Goal: Check status: Check status

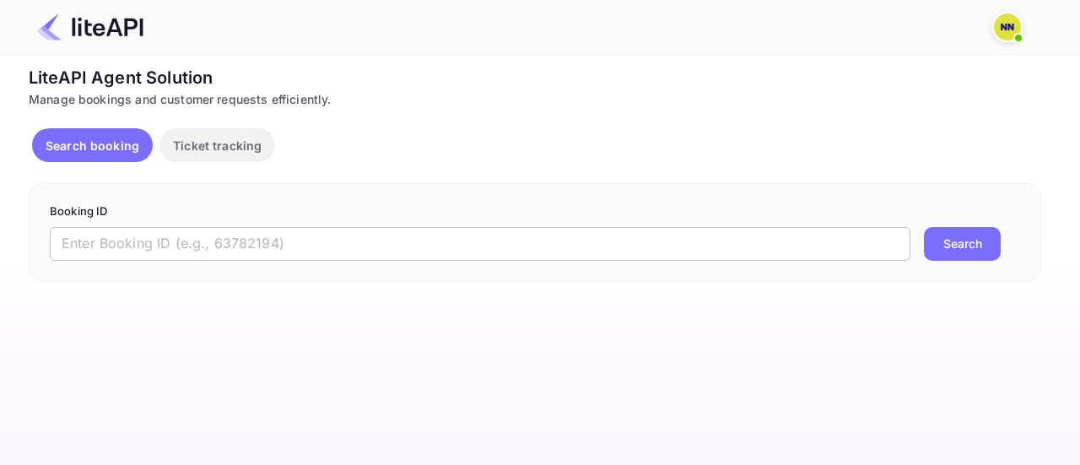
click at [295, 248] on input "text" at bounding box center [480, 244] width 860 height 34
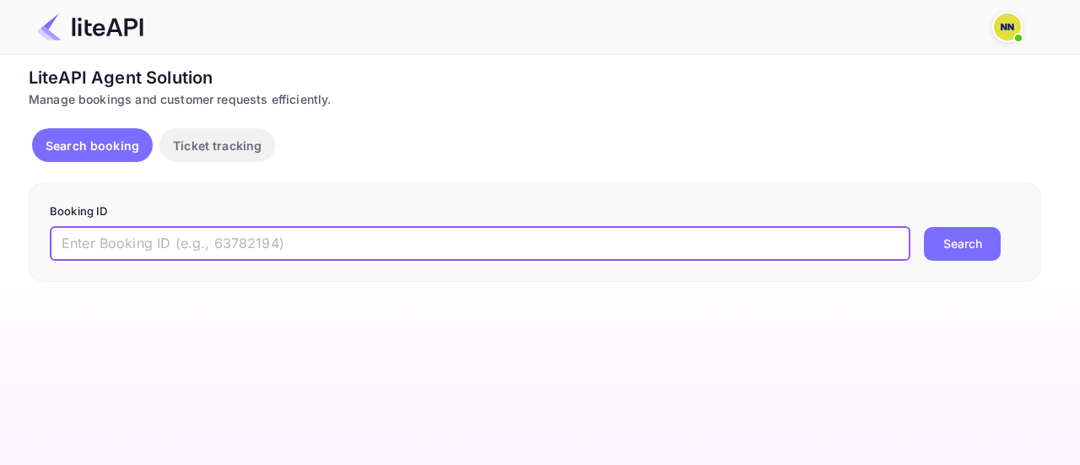
paste input "9001308"
type input "9001308"
click at [954, 248] on button "Search" at bounding box center [962, 244] width 77 height 34
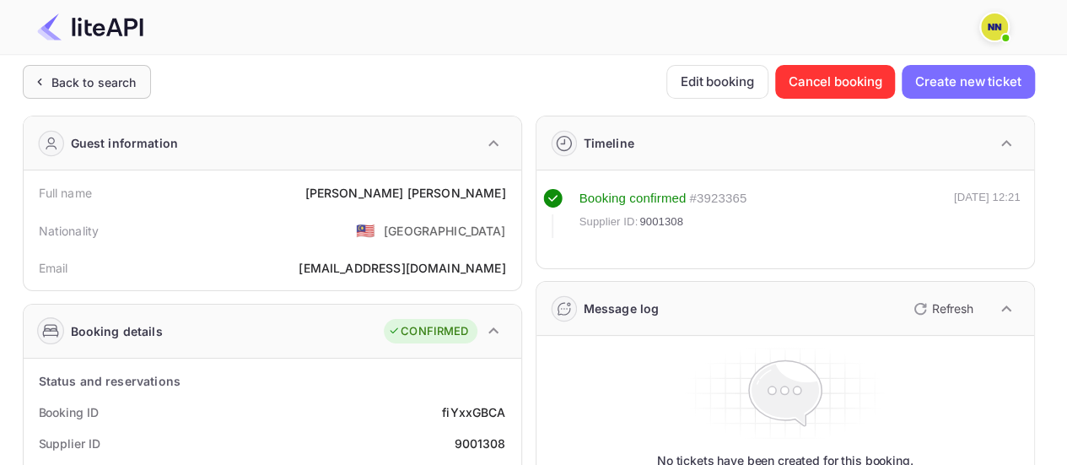
click at [89, 92] on div "Back to search" at bounding box center [87, 82] width 128 height 34
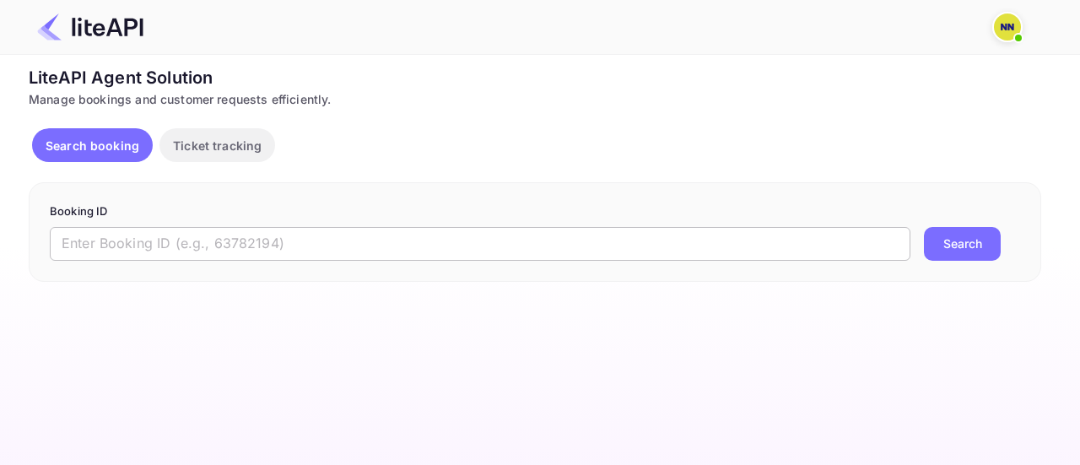
drag, startPoint x: 158, startPoint y: 241, endPoint x: 241, endPoint y: 247, distance: 83.7
click at [158, 241] on input "text" at bounding box center [480, 244] width 860 height 34
paste input "9001315"
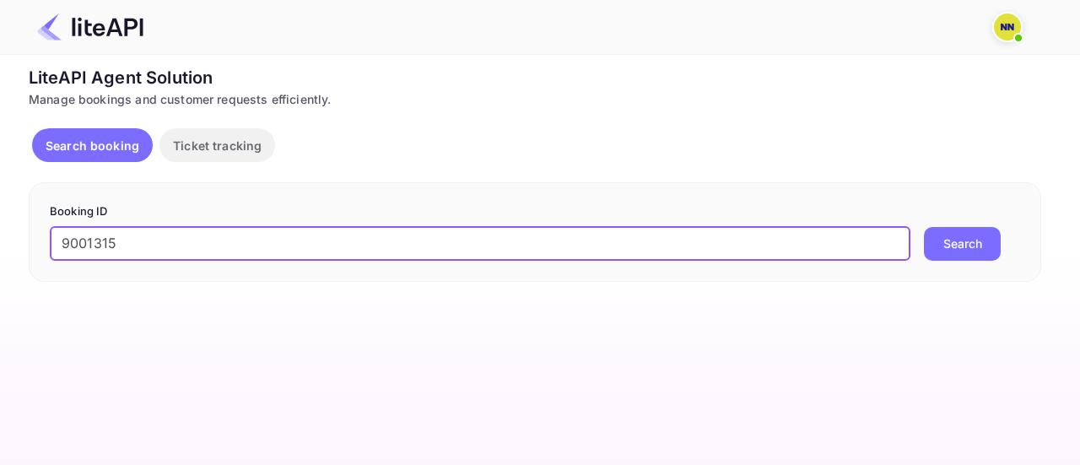
type input "9001315"
click at [987, 240] on button "Search" at bounding box center [962, 244] width 77 height 34
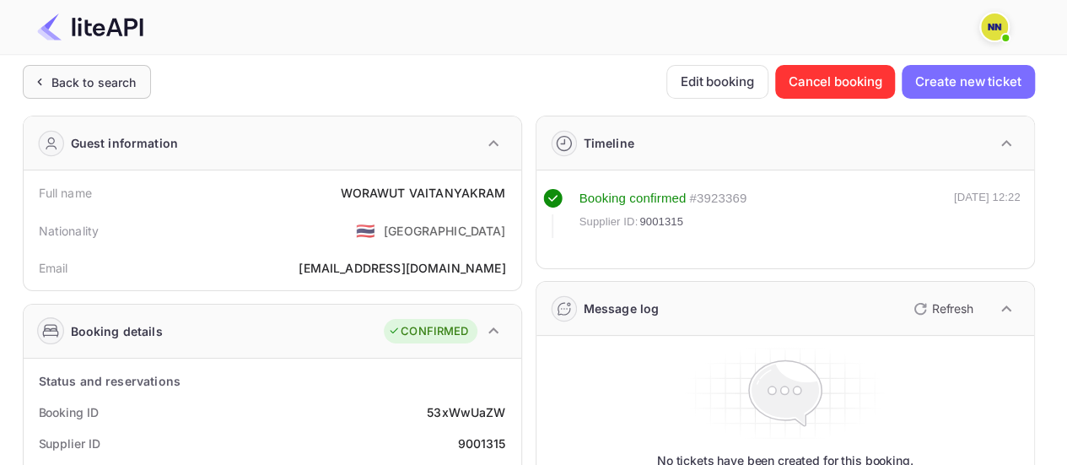
click at [92, 80] on div "Back to search" at bounding box center [93, 82] width 85 height 18
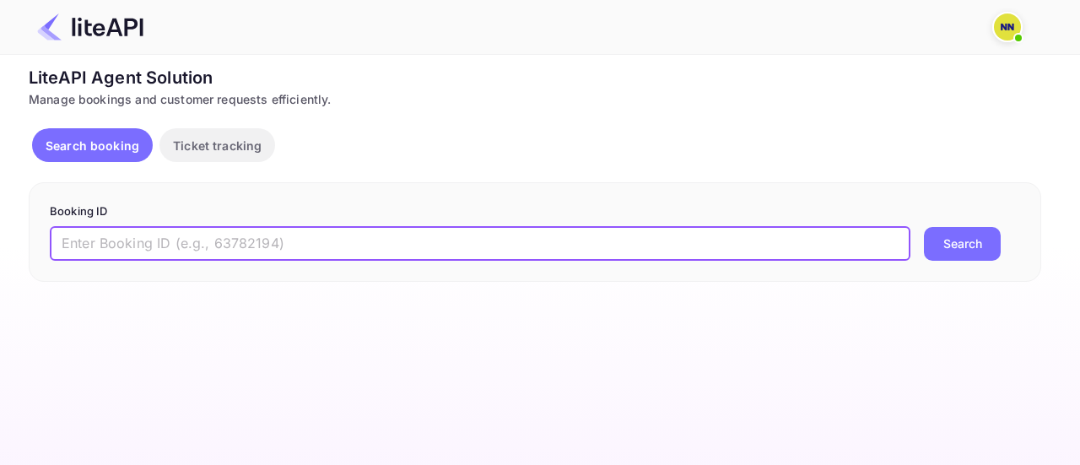
click at [148, 235] on input "text" at bounding box center [480, 244] width 860 height 34
paste input "9001315"
type input "9001312"
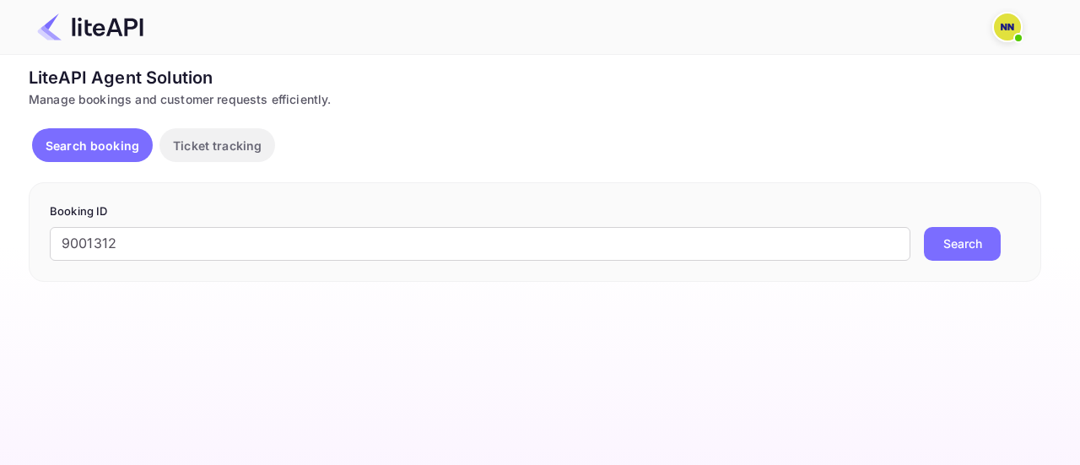
click at [980, 247] on button "Search" at bounding box center [962, 244] width 77 height 34
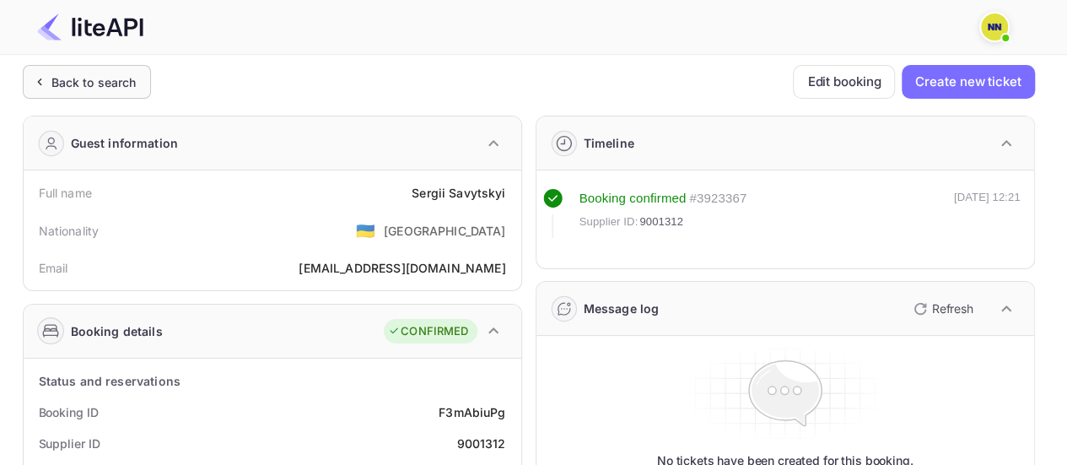
click at [111, 76] on div "Back to search" at bounding box center [93, 82] width 85 height 18
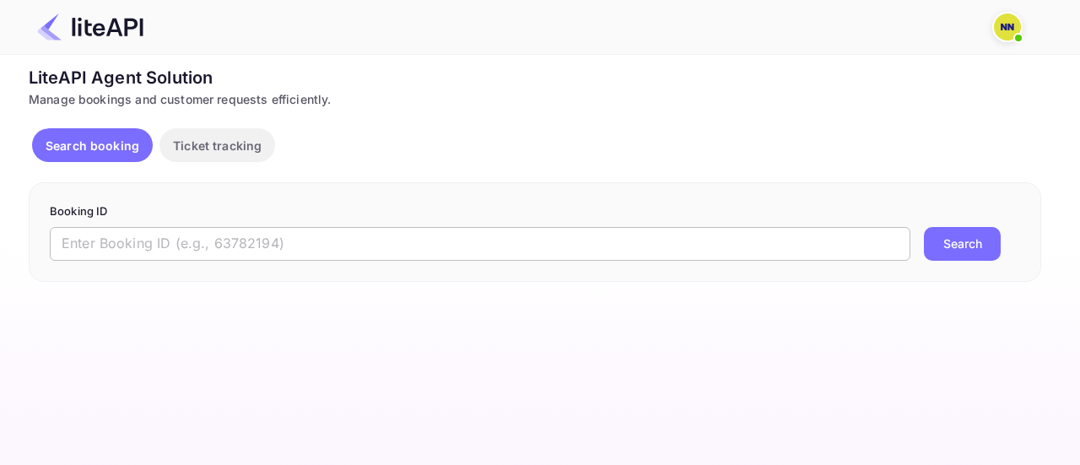
click at [140, 248] on input "text" at bounding box center [480, 244] width 860 height 34
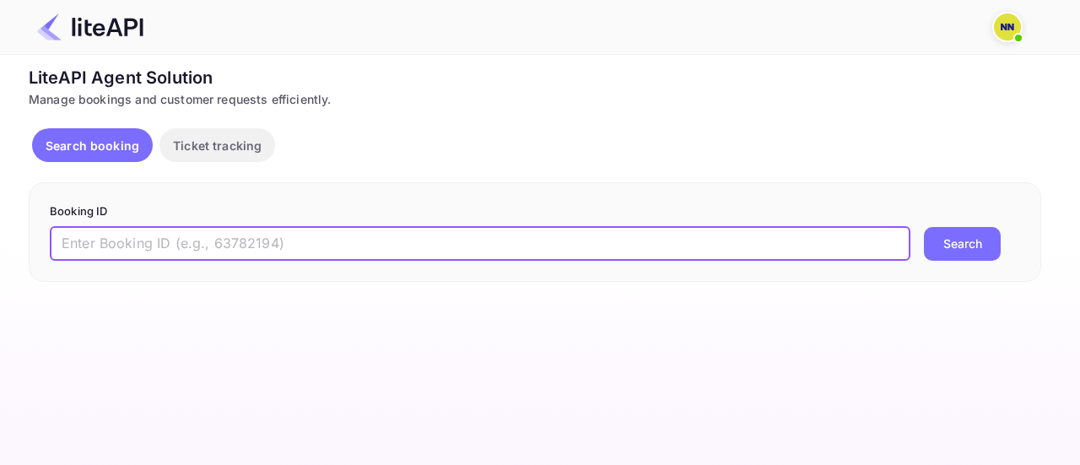
paste input "8954080"
type input "8954080"
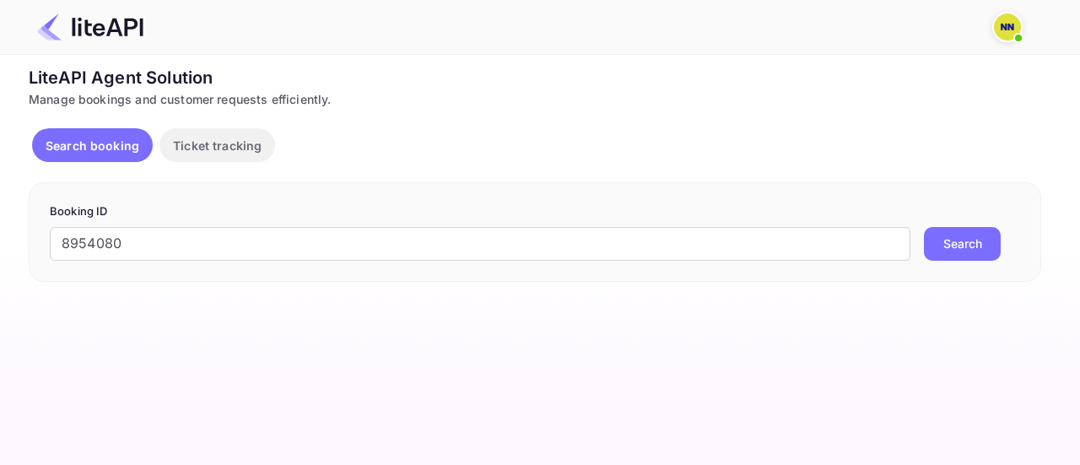
click at [948, 232] on button "Search" at bounding box center [962, 244] width 77 height 34
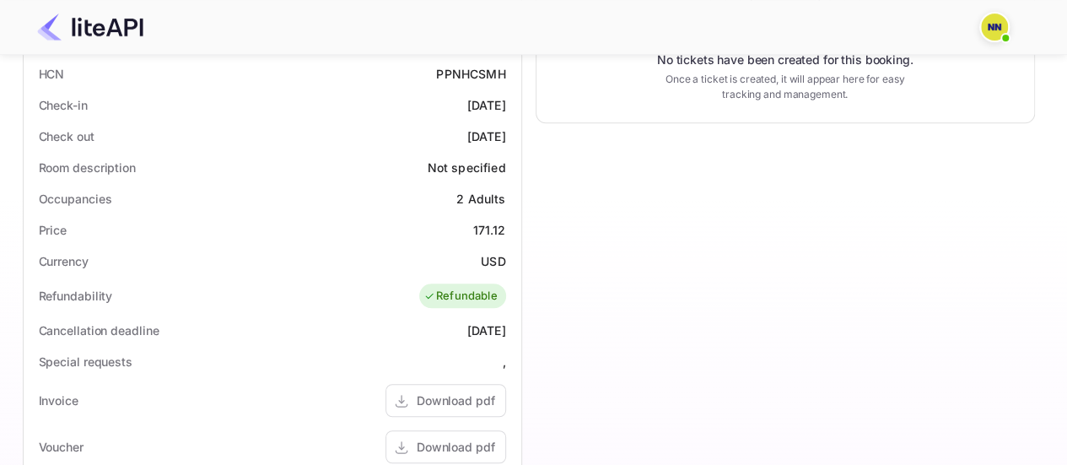
scroll to position [337, 0]
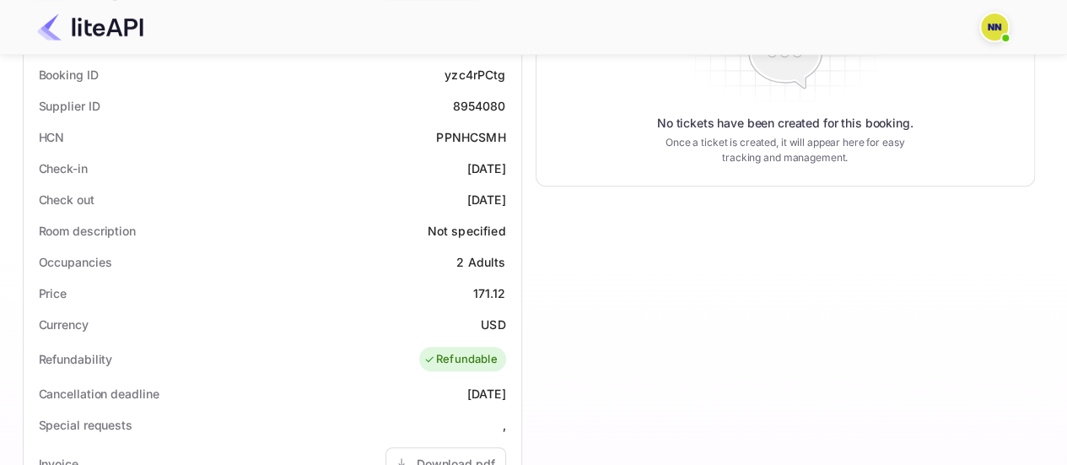
click at [468, 129] on div "PPNHCSMH" at bounding box center [470, 137] width 69 height 18
copy div "PPNHCSMH"
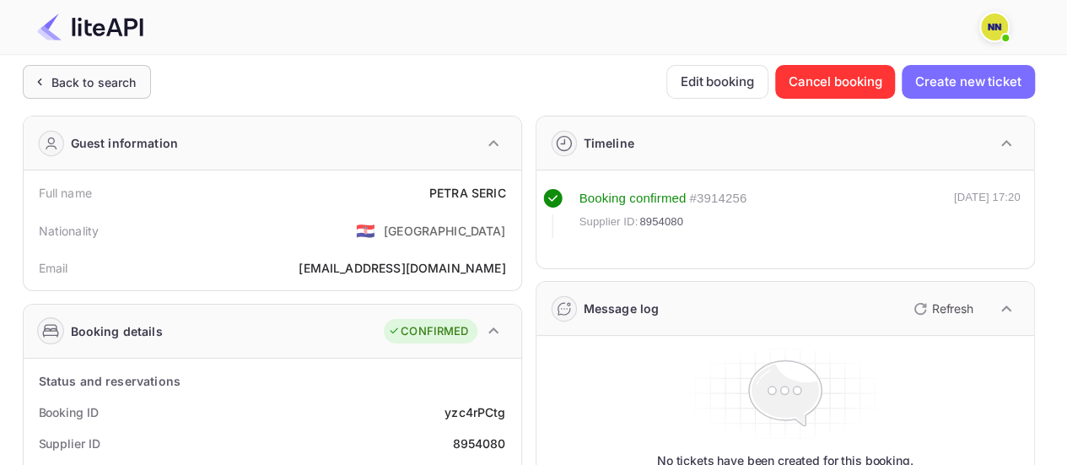
click at [96, 85] on div "Back to search" at bounding box center [93, 82] width 85 height 18
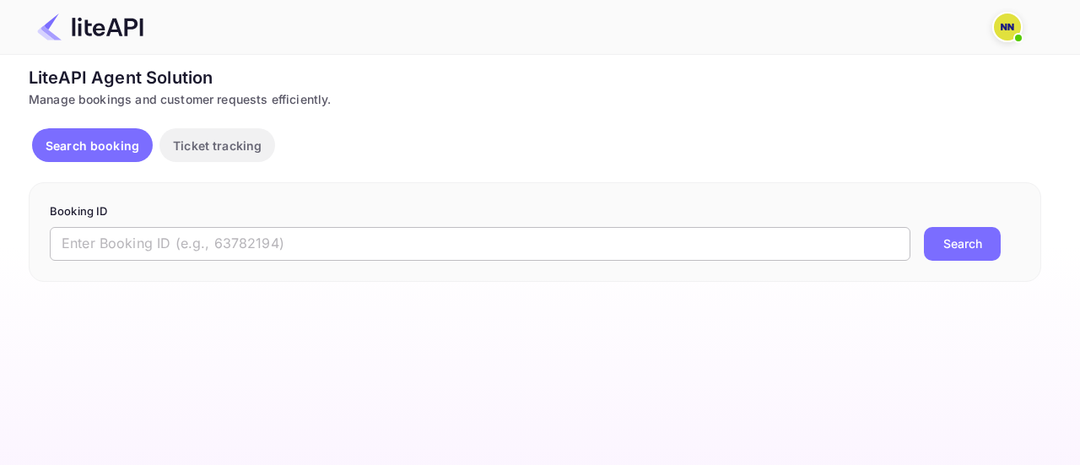
click at [121, 247] on input "text" at bounding box center [480, 244] width 860 height 34
paste input "9002446"
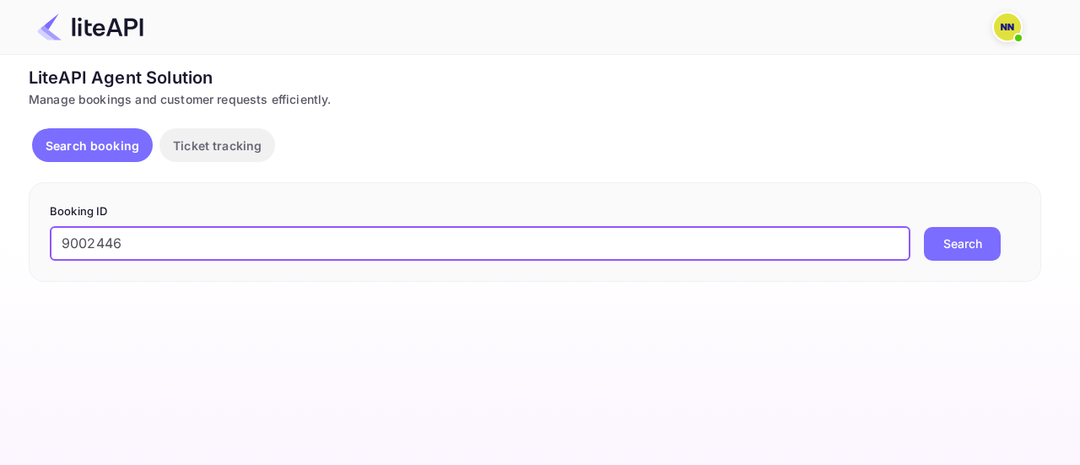
type input "9002446"
click at [992, 242] on button "Search" at bounding box center [962, 244] width 77 height 34
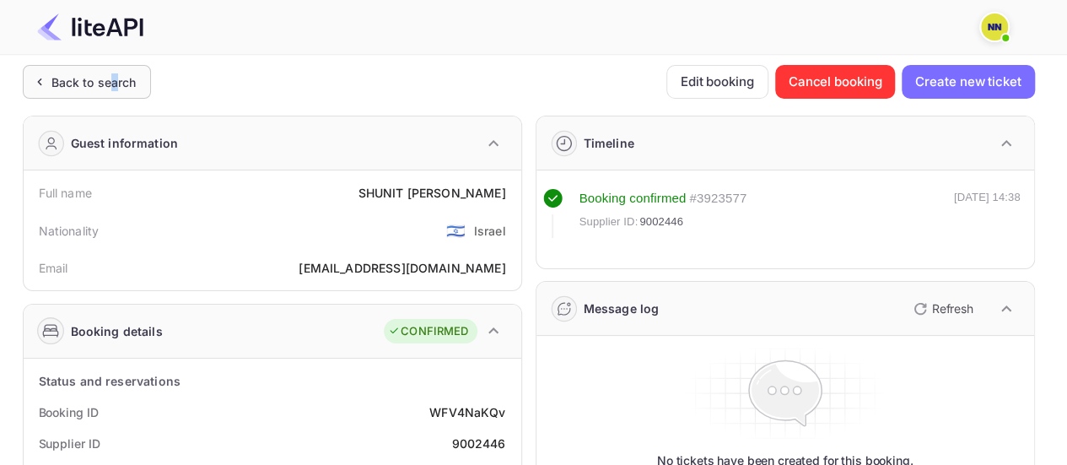
click at [113, 87] on div "Back to search" at bounding box center [93, 82] width 85 height 18
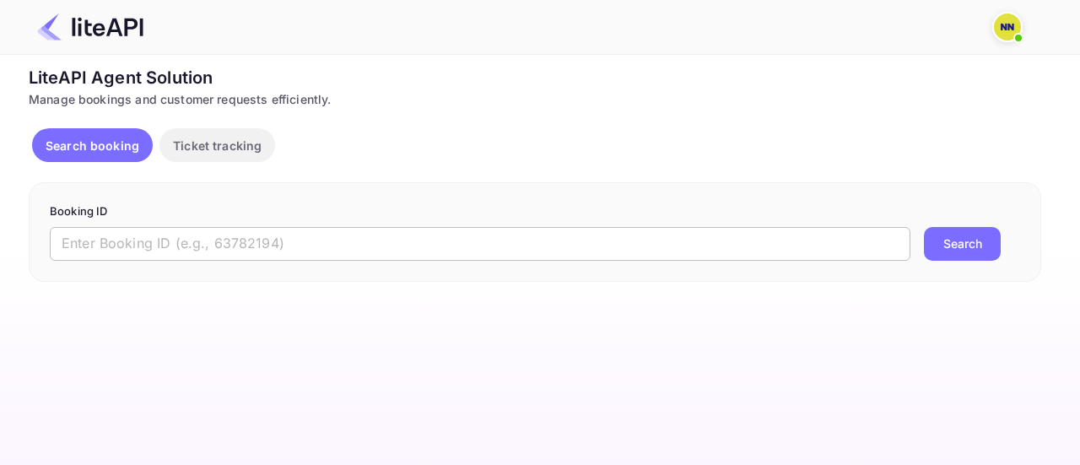
drag, startPoint x: 103, startPoint y: 242, endPoint x: 117, endPoint y: 242, distance: 14.3
click at [105, 242] on input "text" at bounding box center [480, 244] width 860 height 34
paste input "9002480"
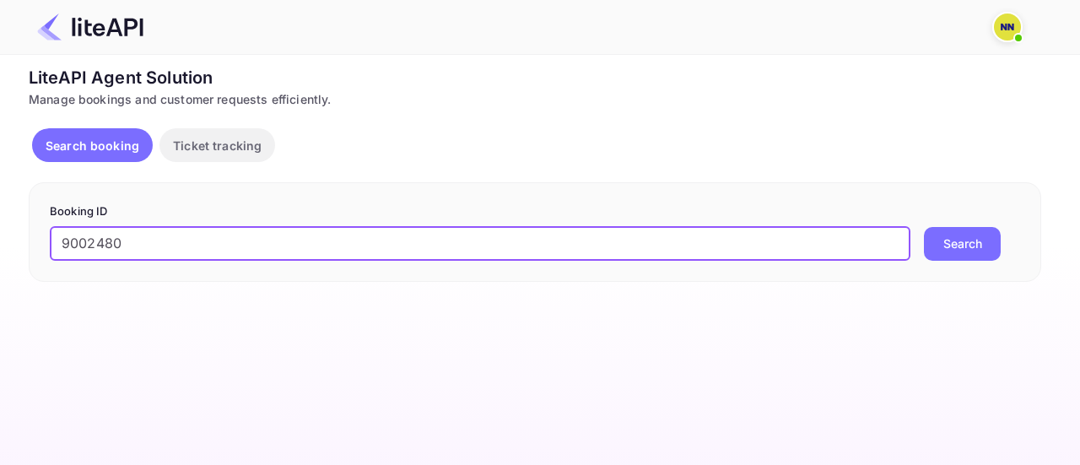
type input "9002480"
click at [964, 248] on button "Search" at bounding box center [962, 244] width 77 height 34
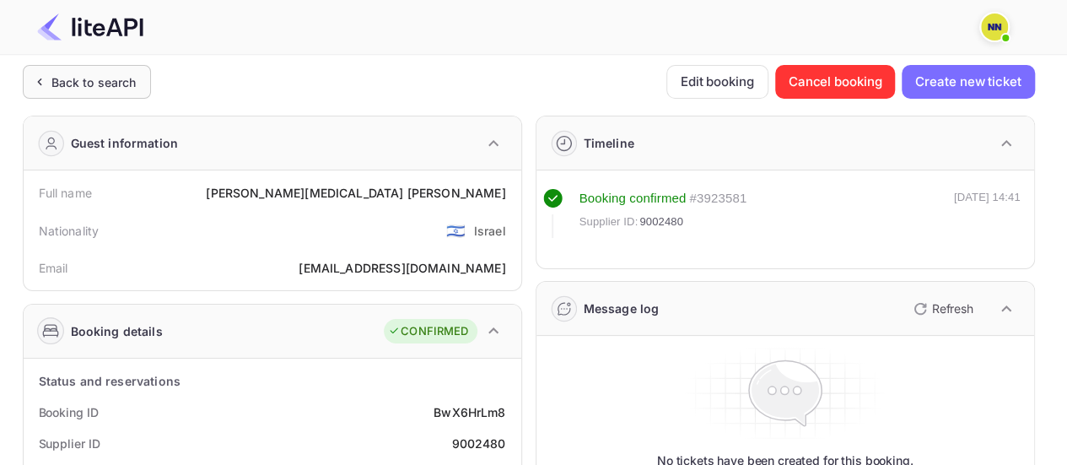
click at [103, 83] on div "Back to search" at bounding box center [93, 82] width 85 height 18
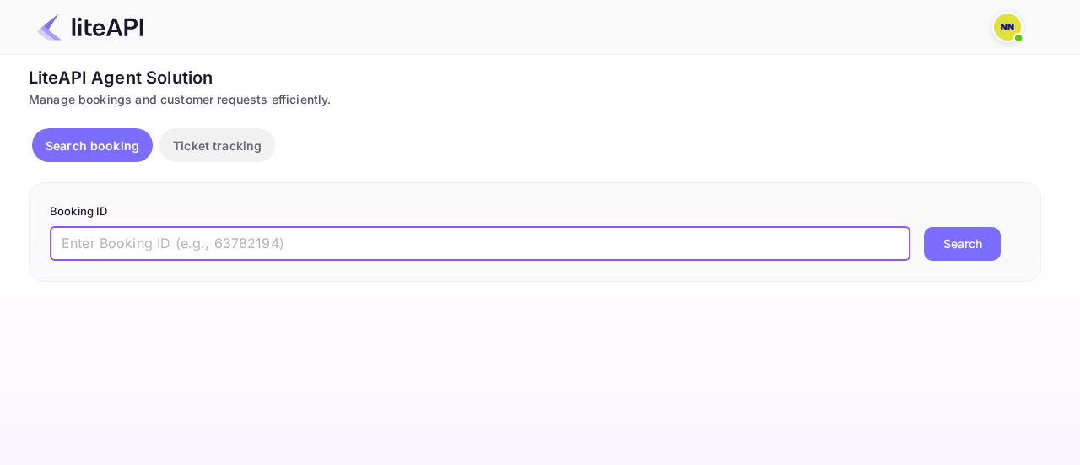
drag, startPoint x: 167, startPoint y: 237, endPoint x: 272, endPoint y: 257, distance: 106.5
click at [167, 237] on input "text" at bounding box center [480, 244] width 860 height 34
paste input "9000083"
type input "9000083"
click at [941, 240] on button "Search" at bounding box center [962, 244] width 77 height 34
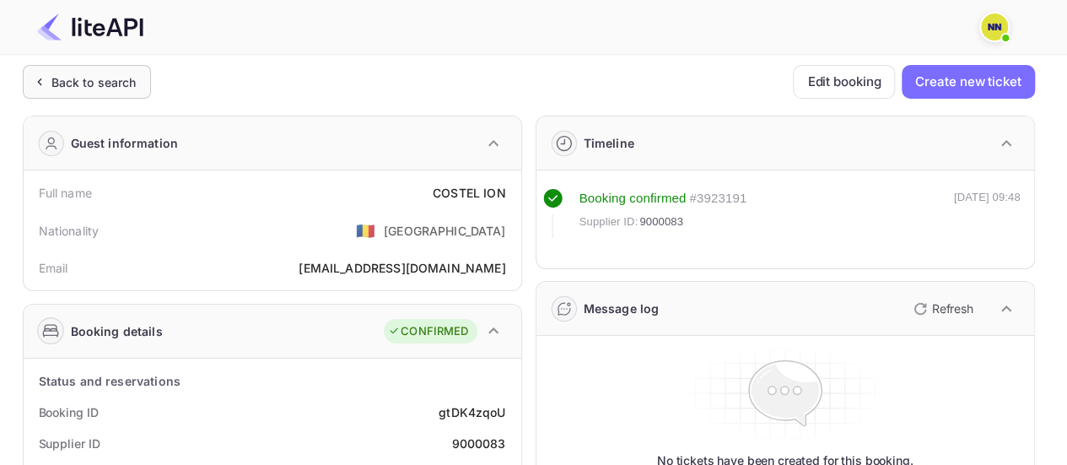
click at [84, 71] on div "Back to search" at bounding box center [87, 82] width 128 height 34
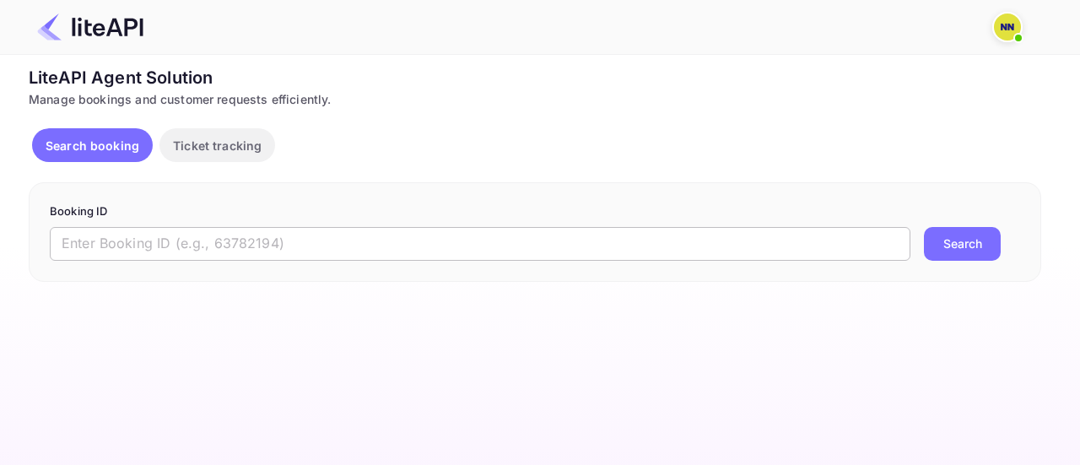
click at [150, 235] on input "text" at bounding box center [480, 244] width 860 height 34
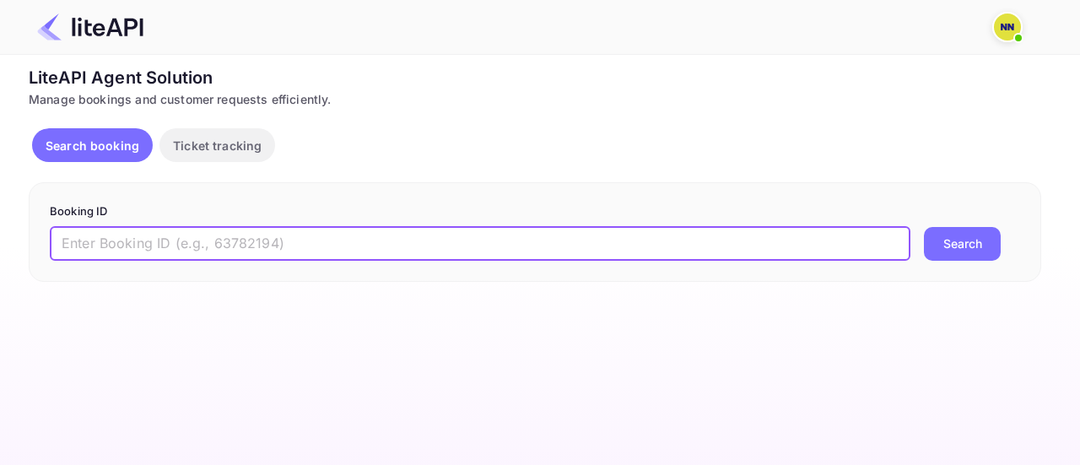
paste input "8998029"
type input "8998029"
click at [951, 250] on button "Search" at bounding box center [962, 244] width 77 height 34
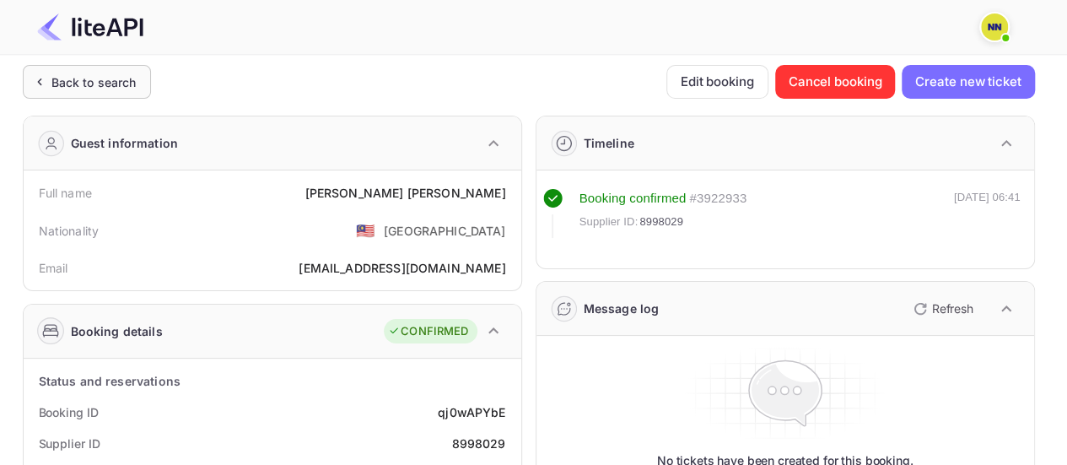
click at [84, 74] on div "Back to search" at bounding box center [93, 82] width 85 height 18
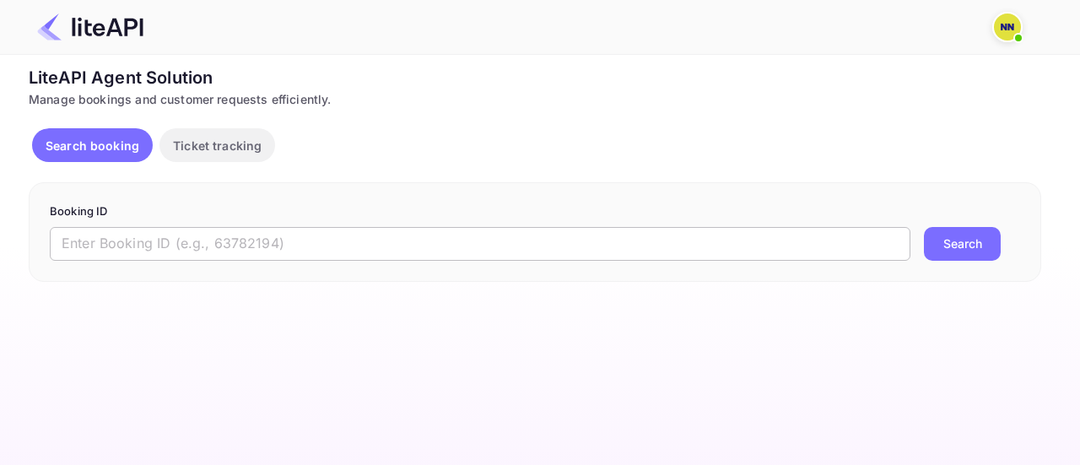
click at [142, 251] on input "text" at bounding box center [480, 244] width 860 height 34
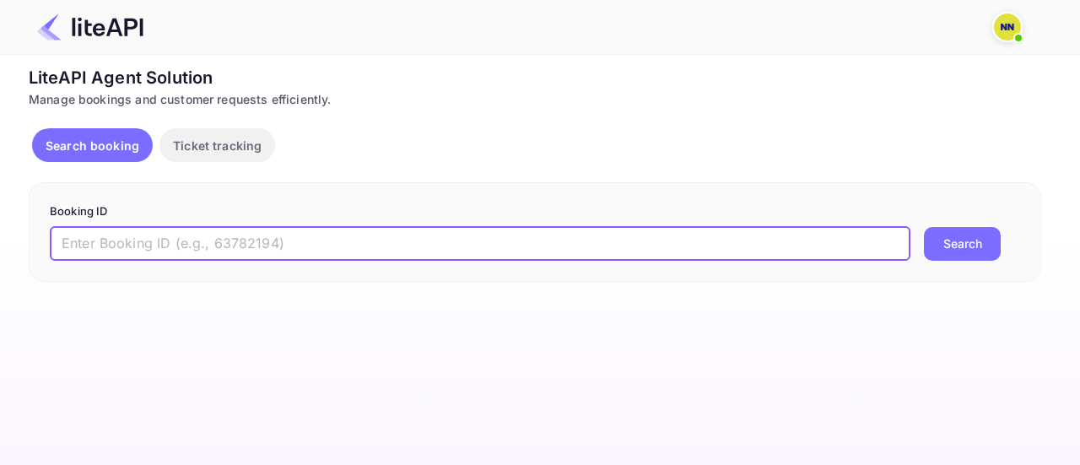
paste input "9001308"
type input "9001308"
click at [924, 227] on button "Search" at bounding box center [962, 244] width 77 height 34
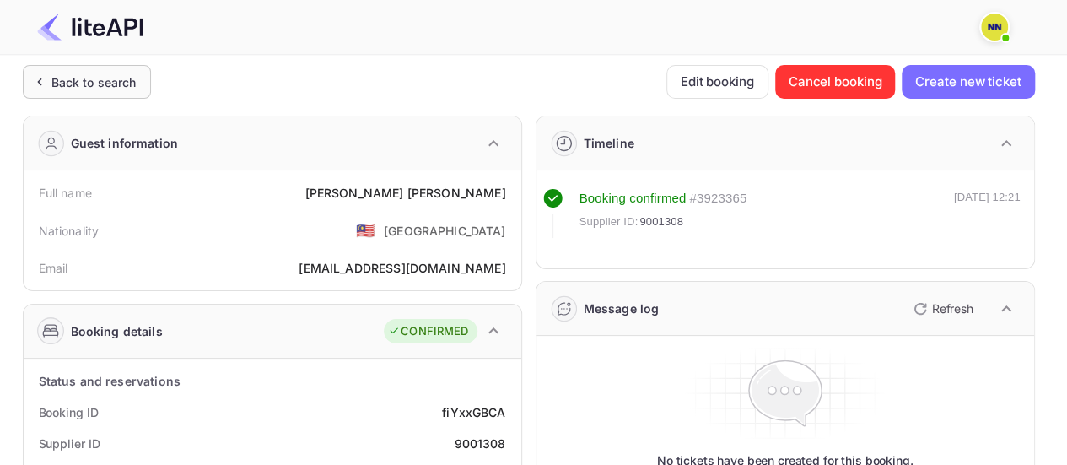
click at [94, 81] on div "Back to search" at bounding box center [93, 82] width 85 height 18
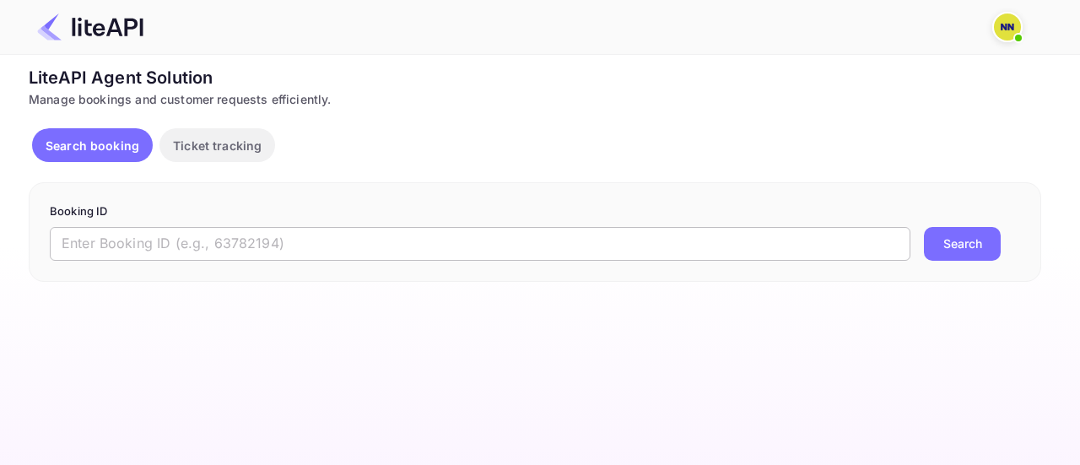
click at [118, 241] on input "text" at bounding box center [480, 244] width 860 height 34
paste input "9001315"
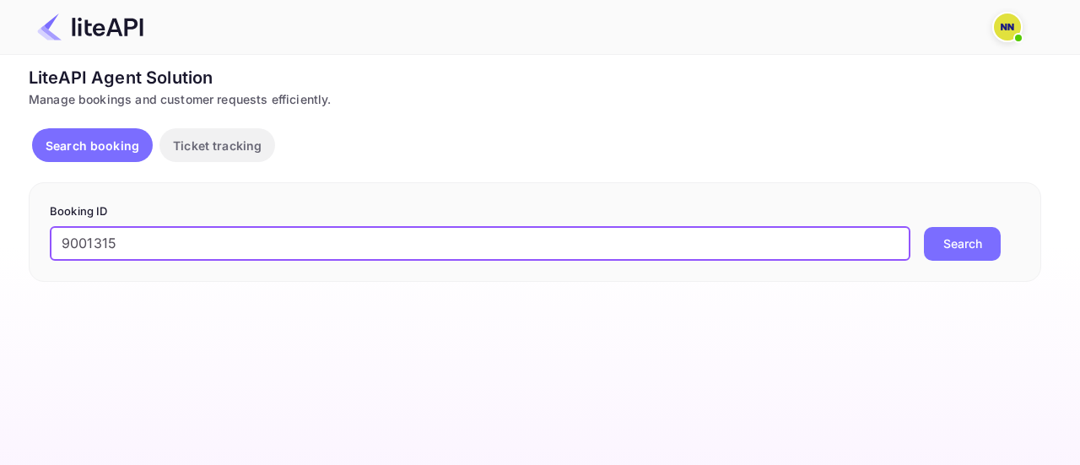
type input "9001315"
click at [924, 227] on button "Search" at bounding box center [962, 244] width 77 height 34
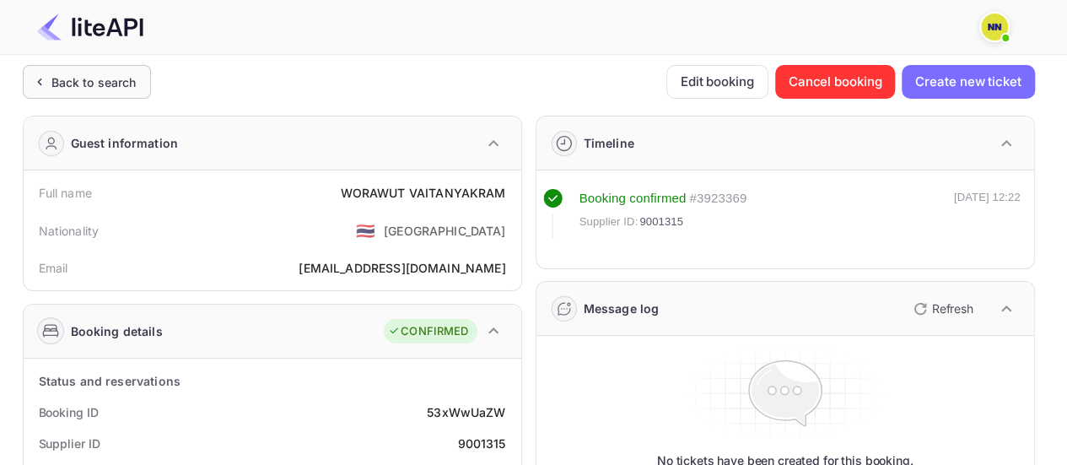
click at [73, 70] on div "Back to search" at bounding box center [87, 82] width 128 height 34
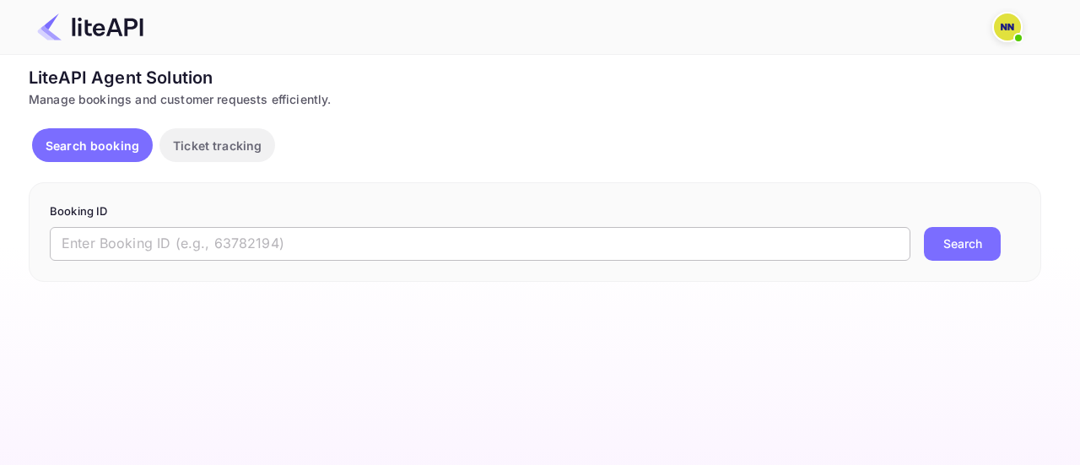
click at [163, 233] on input "text" at bounding box center [480, 244] width 860 height 34
paste input "9001312"
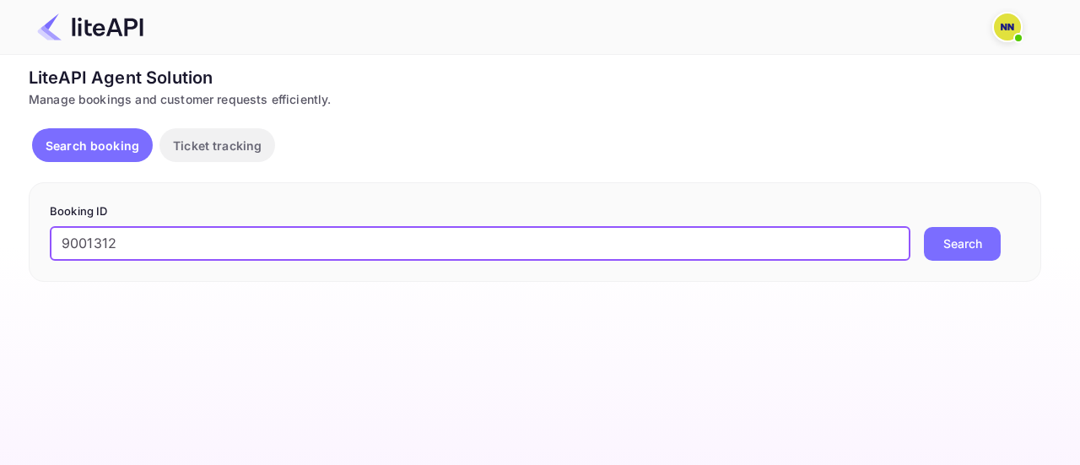
type input "9001312"
click at [973, 237] on button "Search" at bounding box center [962, 244] width 77 height 34
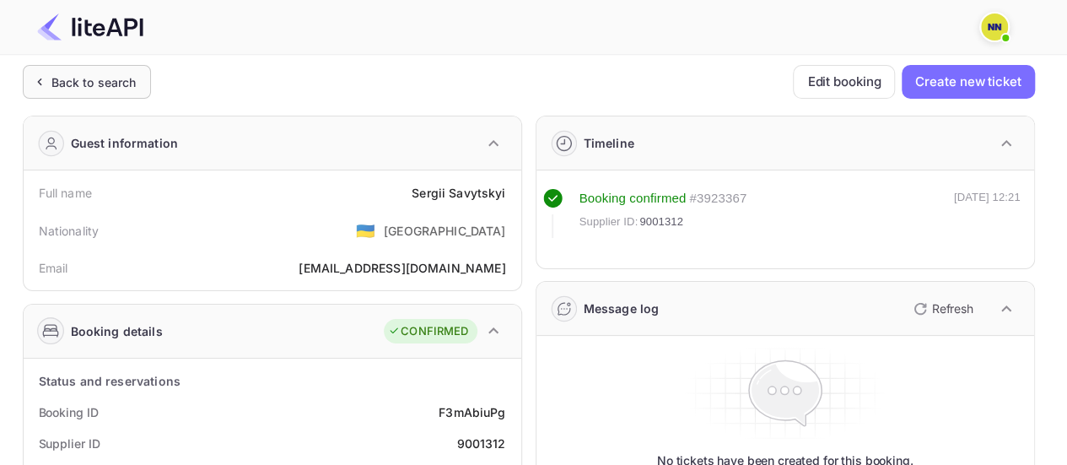
click at [88, 77] on div "Back to search" at bounding box center [93, 82] width 85 height 18
